Goal: Task Accomplishment & Management: Manage account settings

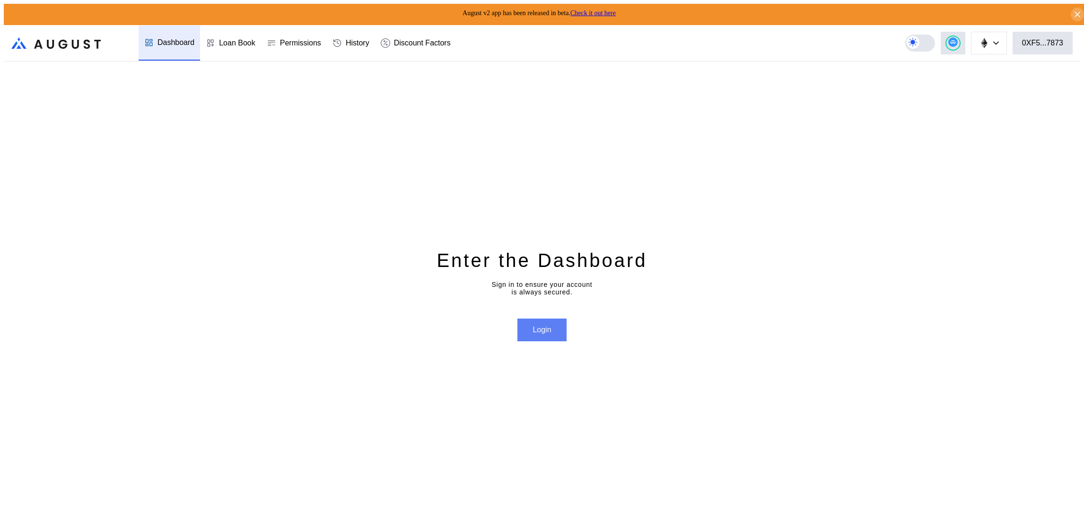
click at [526, 321] on button "Login" at bounding box center [542, 329] width 49 height 23
click at [1063, 43] on div "0XF5...7873" at bounding box center [1042, 43] width 41 height 9
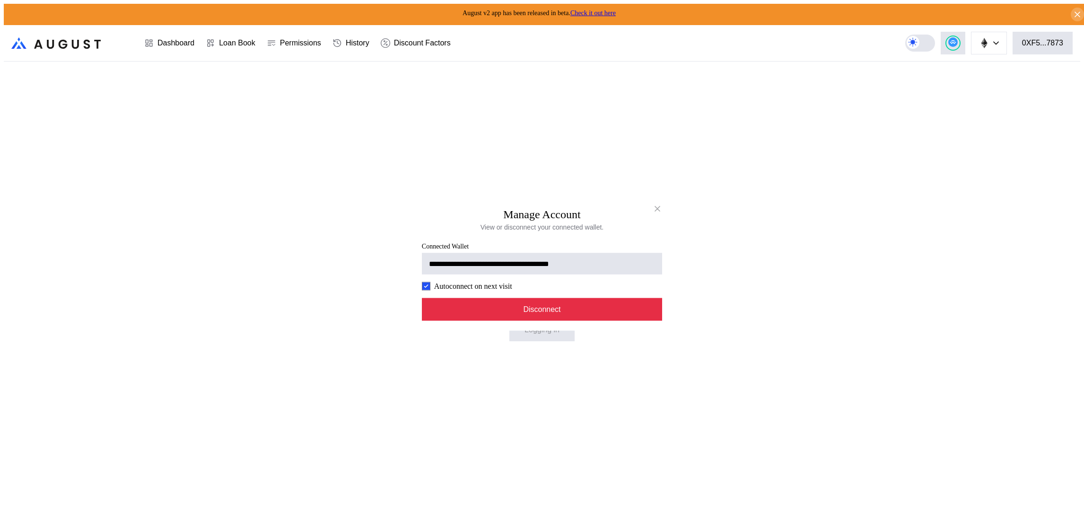
click at [640, 320] on button "Disconnect" at bounding box center [542, 309] width 240 height 23
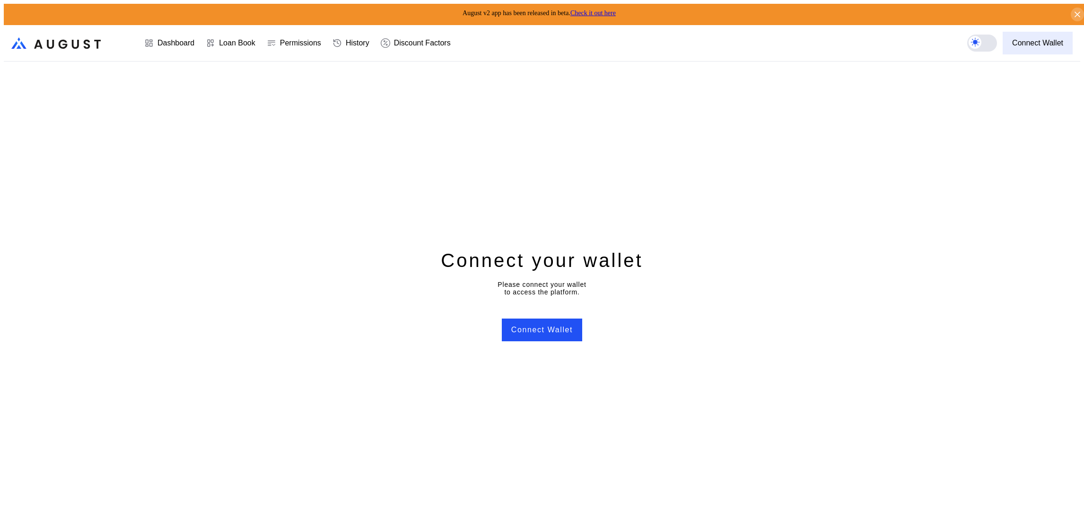
click at [1043, 32] on button "Connect Wallet" at bounding box center [1038, 43] width 70 height 23
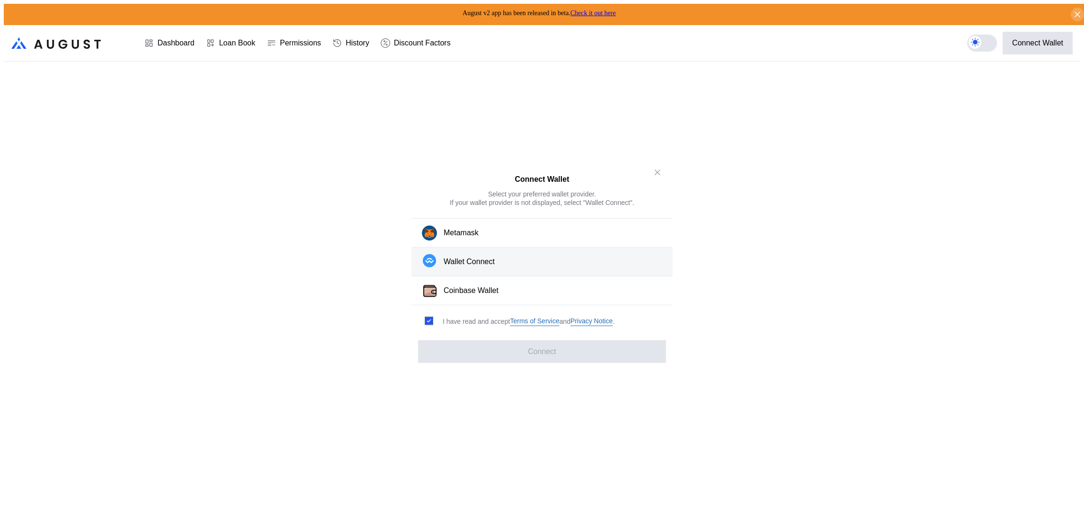
click at [599, 264] on button "Wallet Connect" at bounding box center [542, 261] width 261 height 29
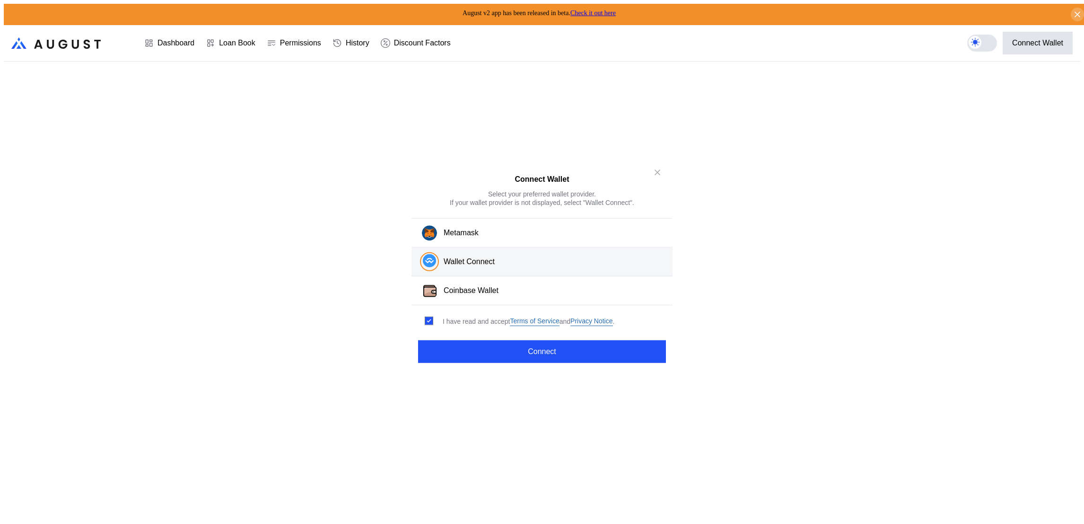
drag, startPoint x: 597, startPoint y: 347, endPoint x: 641, endPoint y: 374, distance: 51.4
click at [597, 349] on button "Connect" at bounding box center [542, 351] width 248 height 23
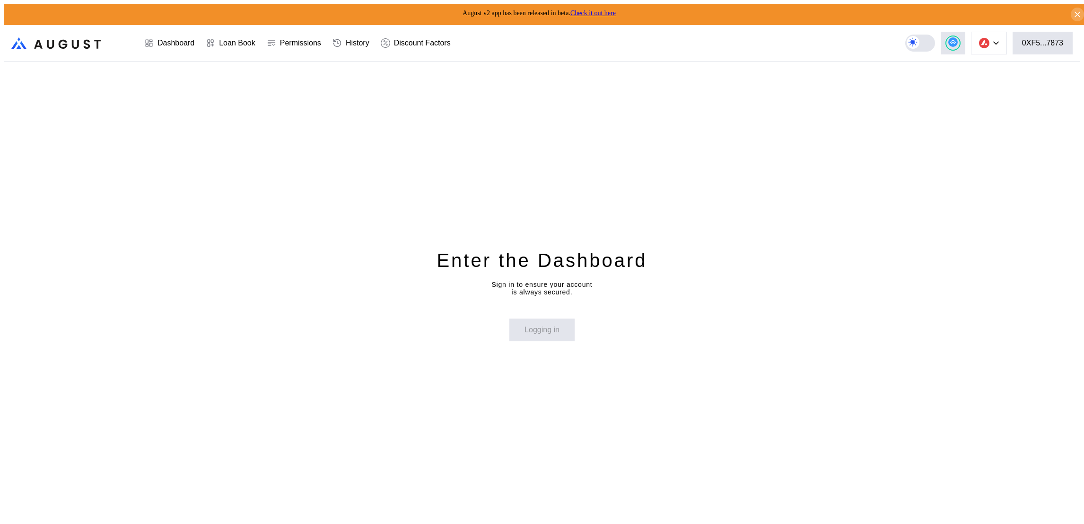
select select "*"
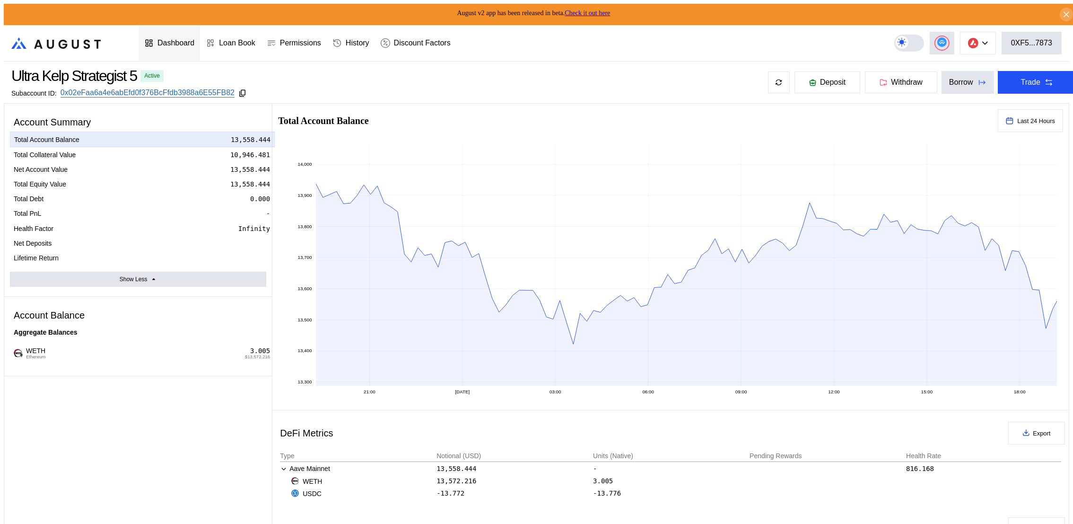
click at [182, 39] on div "Dashboard" at bounding box center [176, 43] width 37 height 9
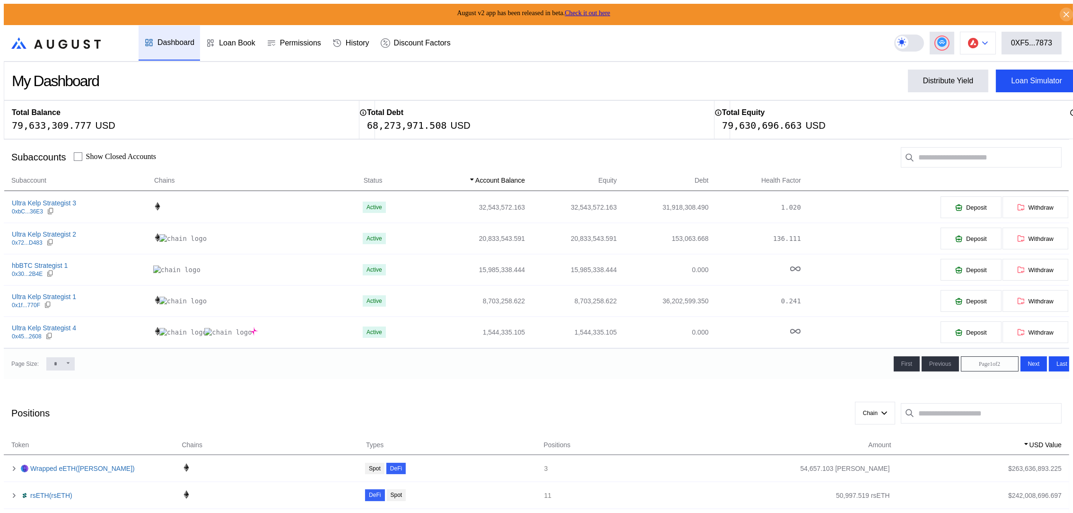
click at [975, 39] on img at bounding box center [973, 43] width 10 height 10
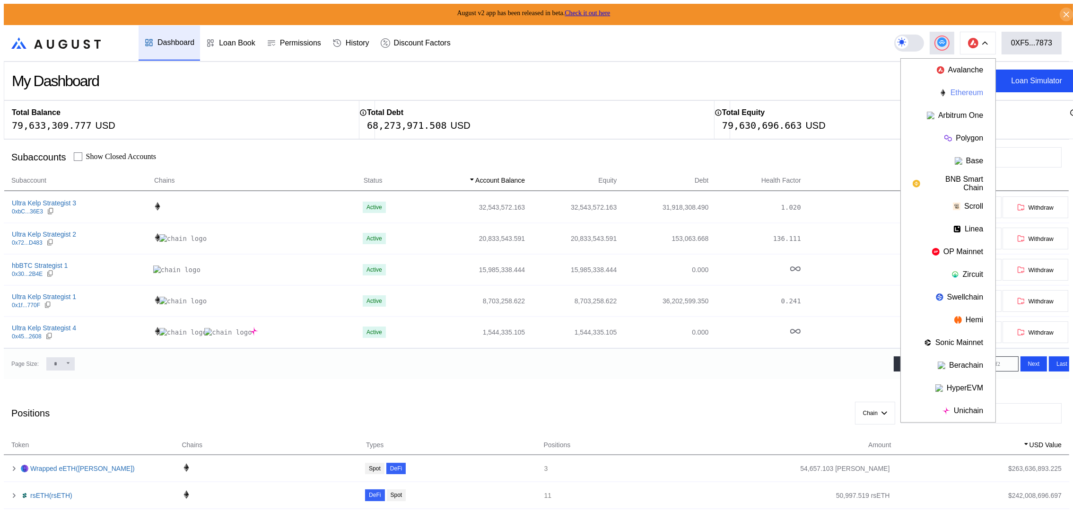
click at [941, 82] on button "Ethereum" at bounding box center [948, 92] width 95 height 23
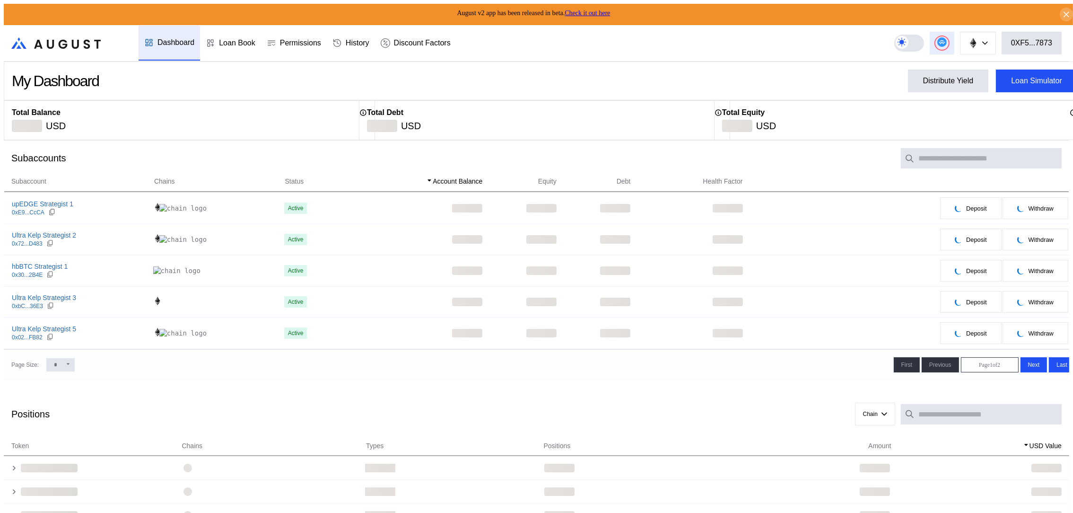
click at [947, 37] on circle at bounding box center [942, 41] width 9 height 9
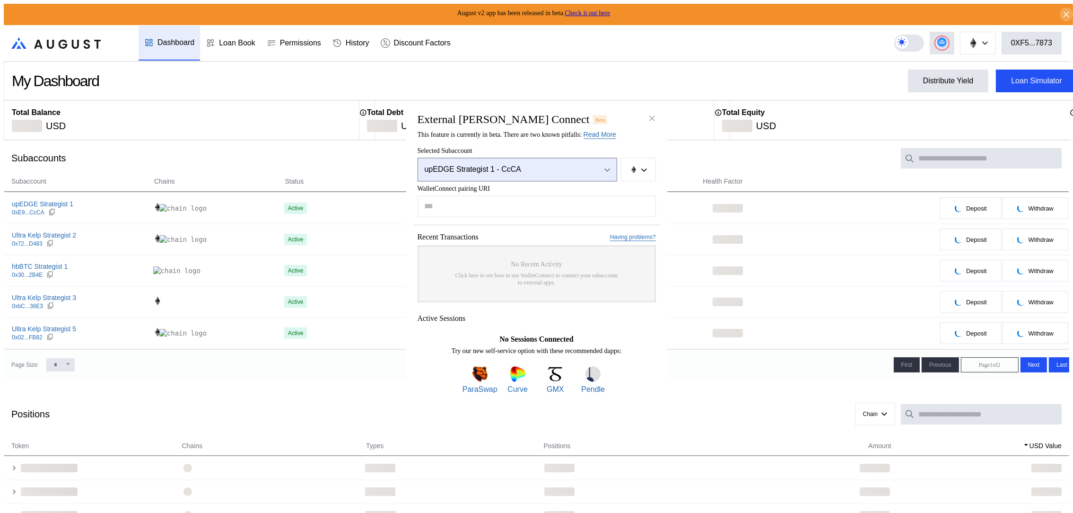
click at [592, 171] on button "upEDGE Strategist 1 - CcCA" at bounding box center [518, 170] width 200 height 24
